Goal: Ask a question

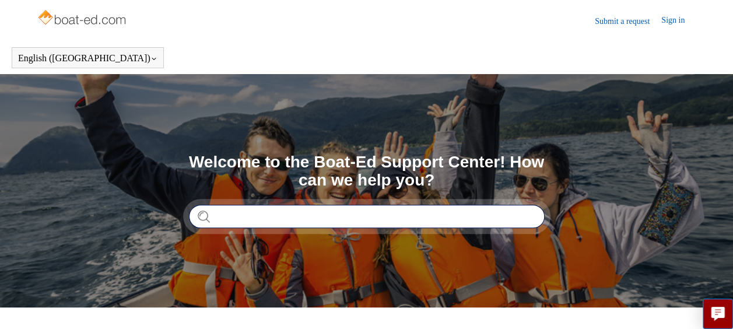
click at [302, 222] on input "Search" at bounding box center [367, 216] width 356 height 23
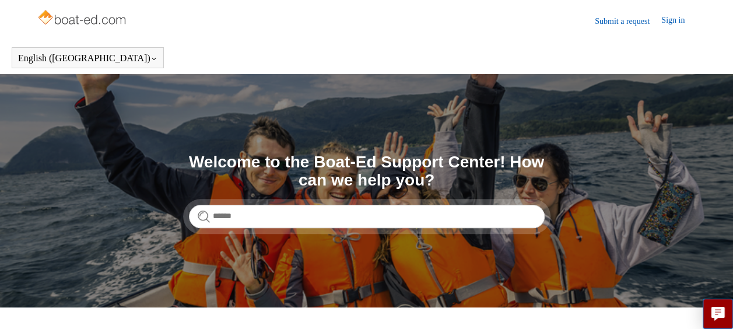
click at [675, 24] on link "Sign in" at bounding box center [678, 21] width 35 height 14
click at [671, 19] on link "Sign in" at bounding box center [678, 21] width 35 height 14
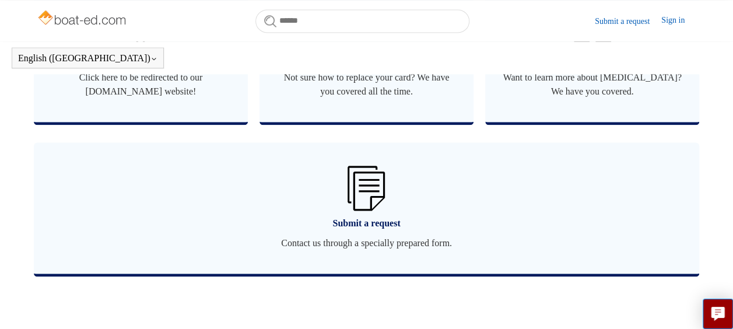
scroll to position [842, 0]
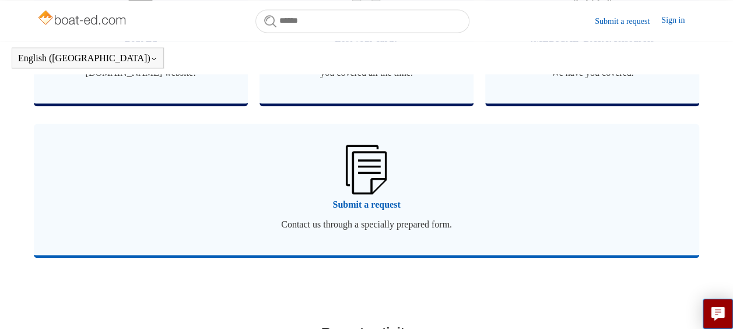
click at [387, 203] on span "Submit a request" at bounding box center [366, 205] width 630 height 14
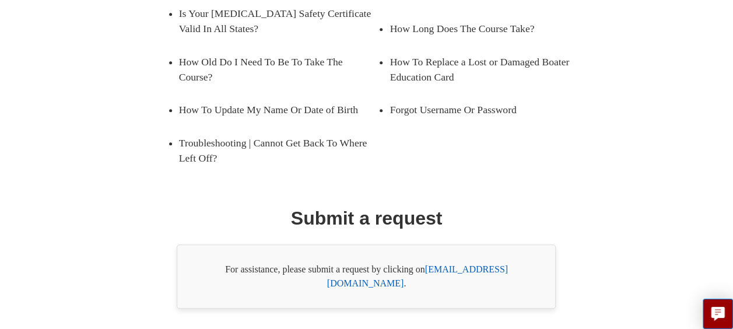
scroll to position [297, 0]
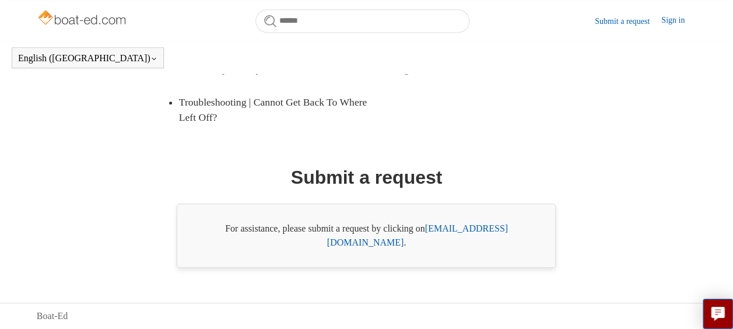
click at [503, 241] on link "[EMAIL_ADDRESS][DOMAIN_NAME]" at bounding box center [417, 235] width 181 height 24
